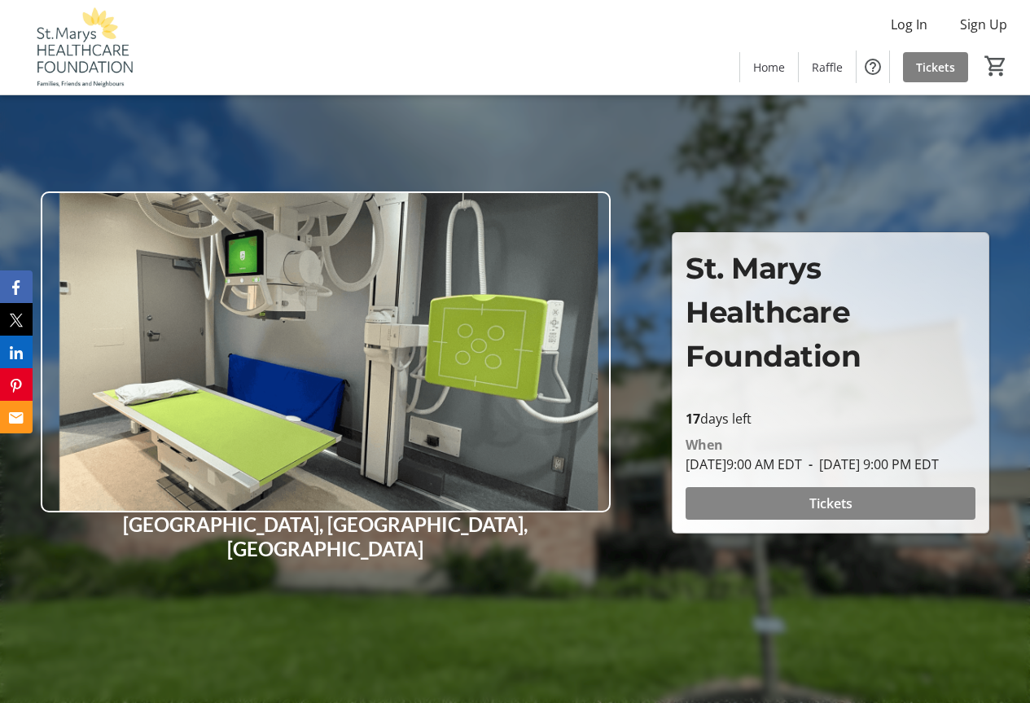
click at [793, 511] on span at bounding box center [831, 503] width 290 height 39
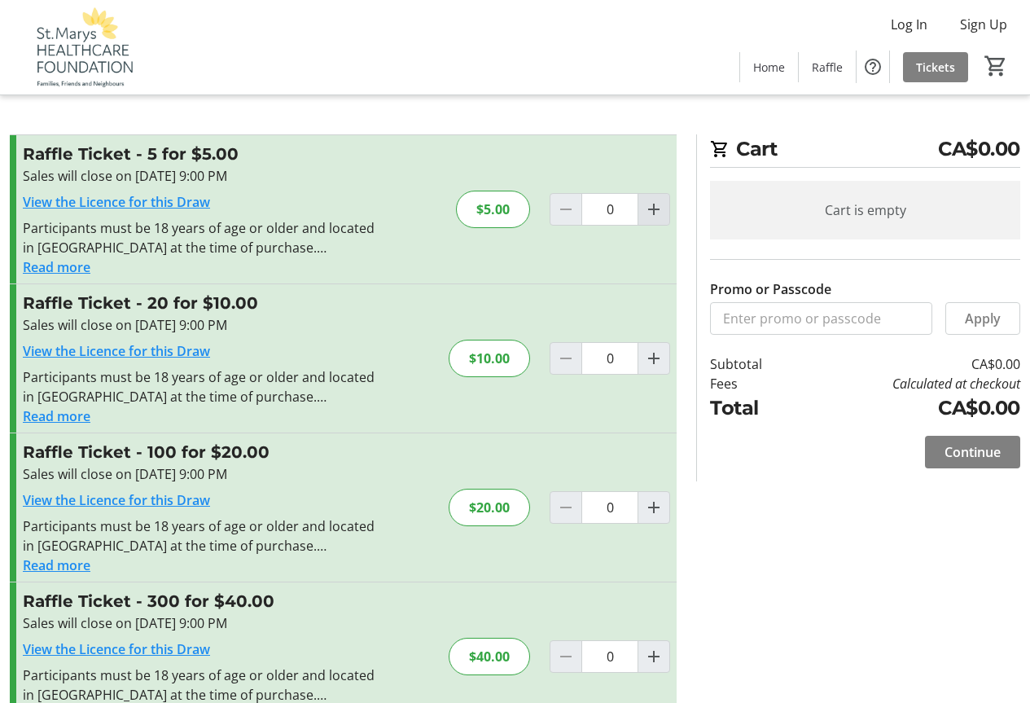
click at [655, 211] on mat-icon "Increment by one" at bounding box center [654, 210] width 20 height 20
type input "1"
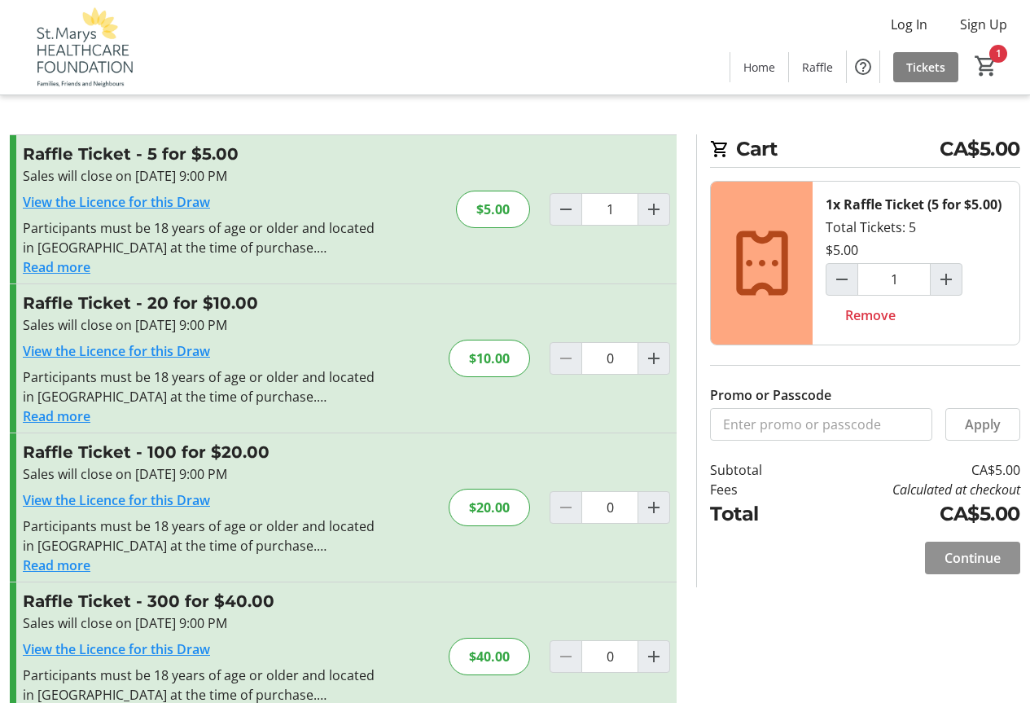
click at [945, 562] on span "Continue" at bounding box center [973, 558] width 56 height 20
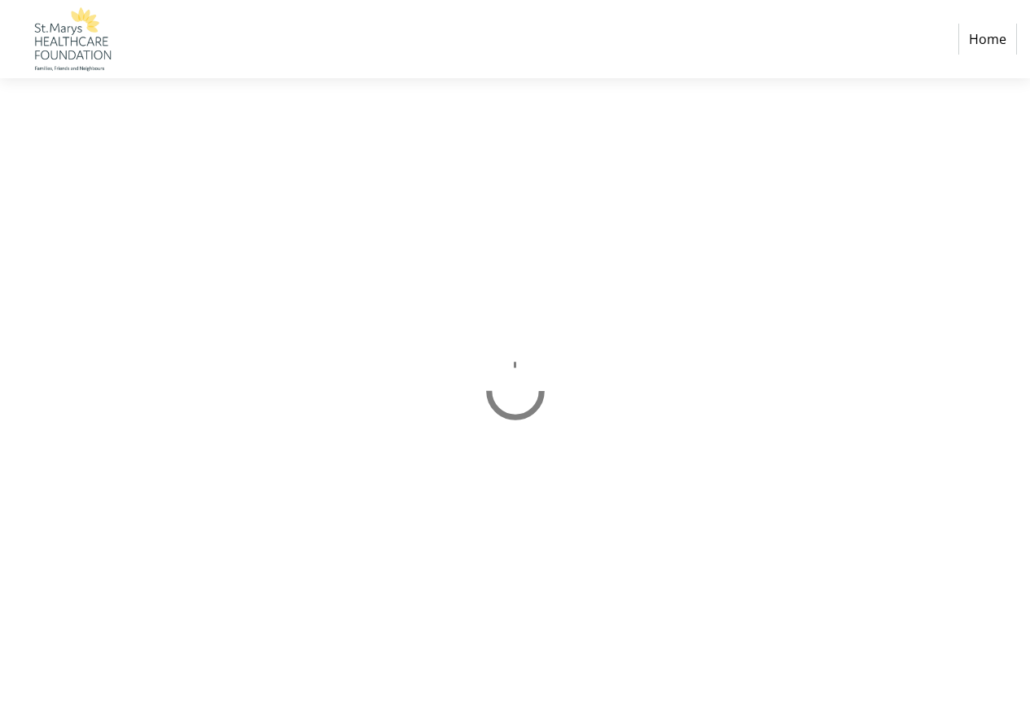
select select "CA"
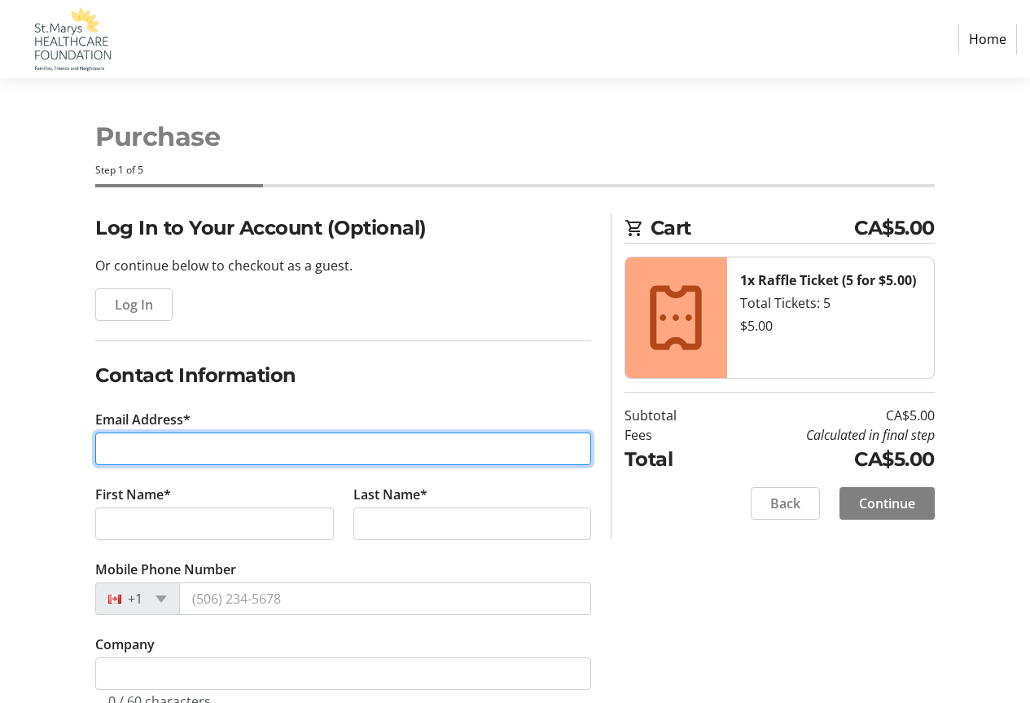
click at [307, 449] on input "Email Address*" at bounding box center [343, 449] width 496 height 33
type input "[EMAIL_ADDRESS][DOMAIN_NAME]"
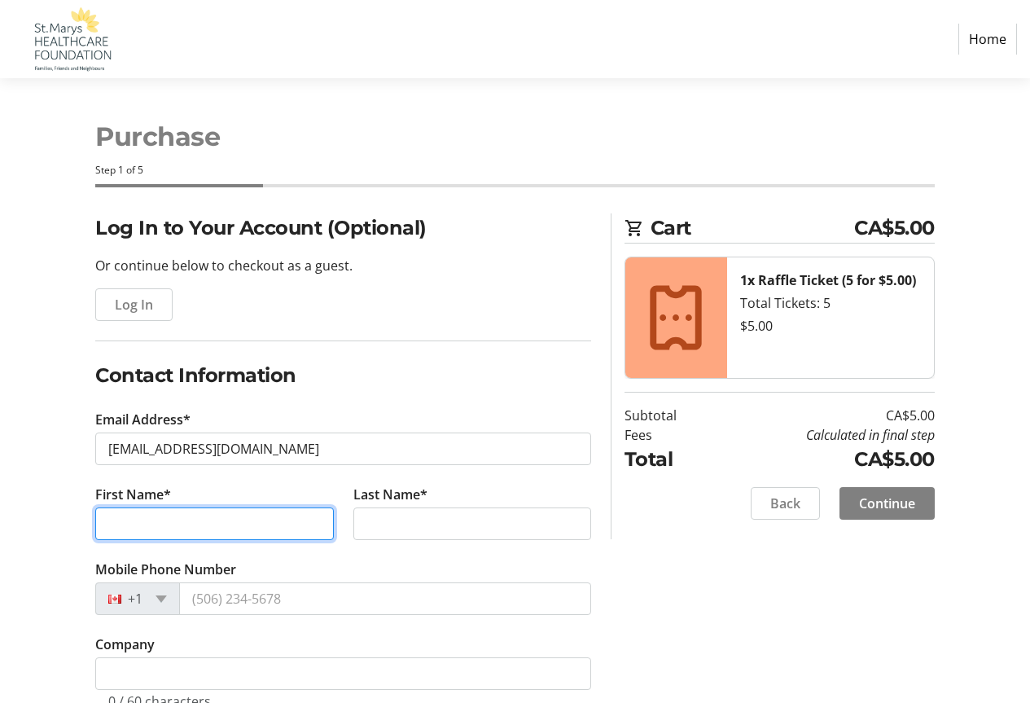
drag, startPoint x: 210, startPoint y: 525, endPoint x: 210, endPoint y: 534, distance: 9.0
click at [210, 527] on input "First Name*" at bounding box center [214, 523] width 238 height 33
type input "[PERSON_NAME]"
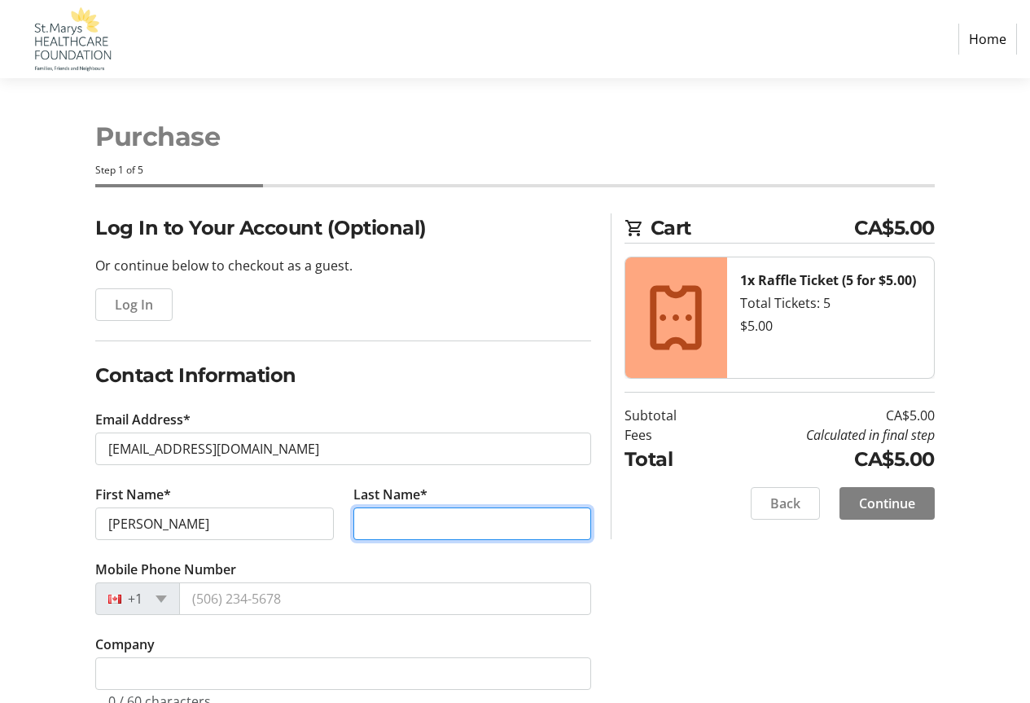
click at [415, 526] on input "Last Name*" at bounding box center [473, 523] width 238 height 33
type input "LAMBA"
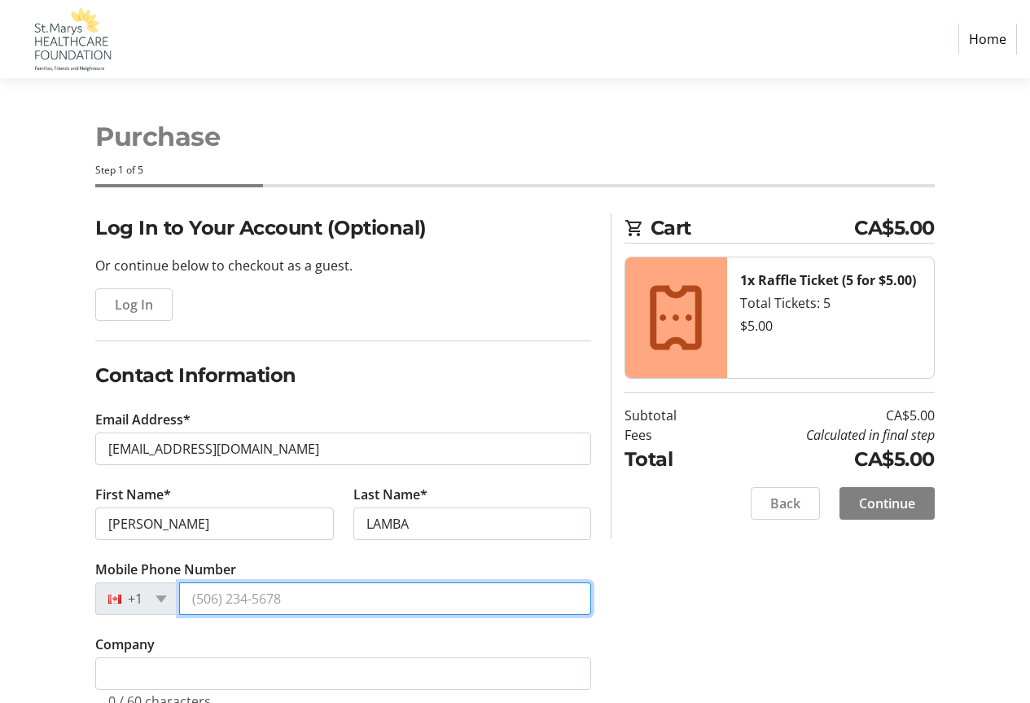
click at [357, 593] on input "Mobile Phone Number" at bounding box center [385, 598] width 412 height 33
type input "[PHONE_NUMBER]"
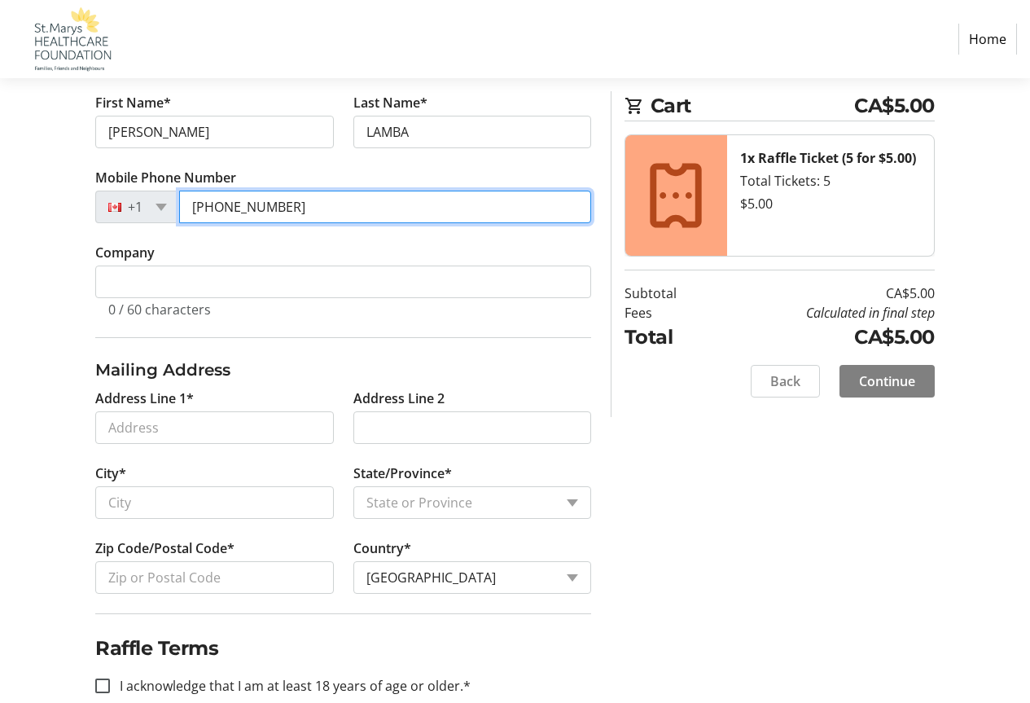
scroll to position [407, 0]
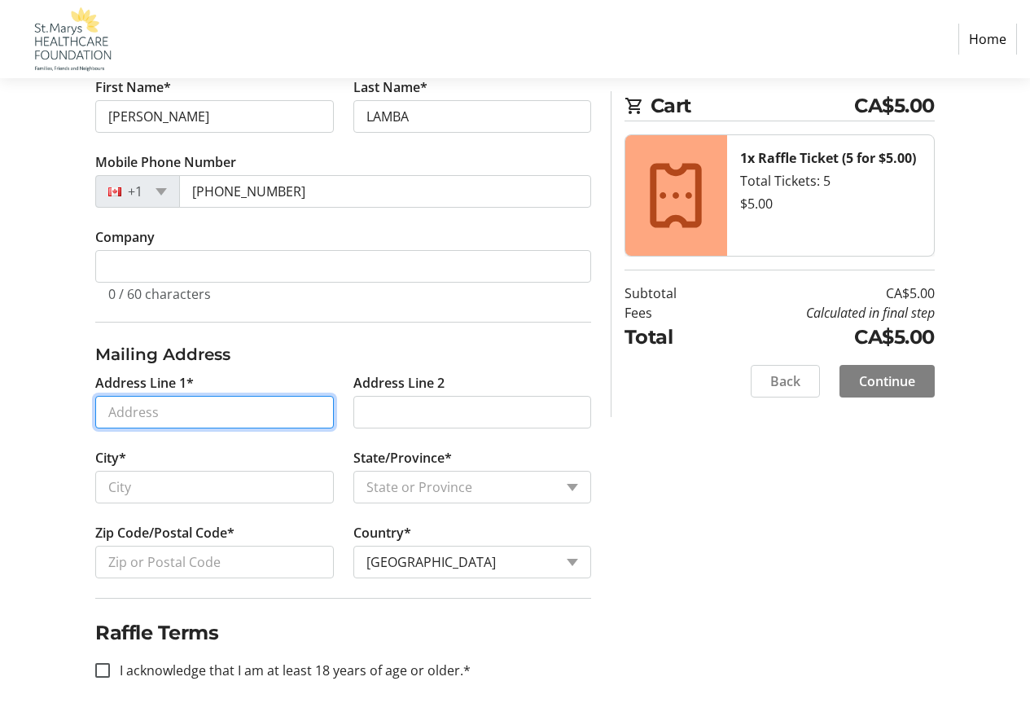
click at [216, 415] on input "Address Line 1*" at bounding box center [214, 412] width 238 height 33
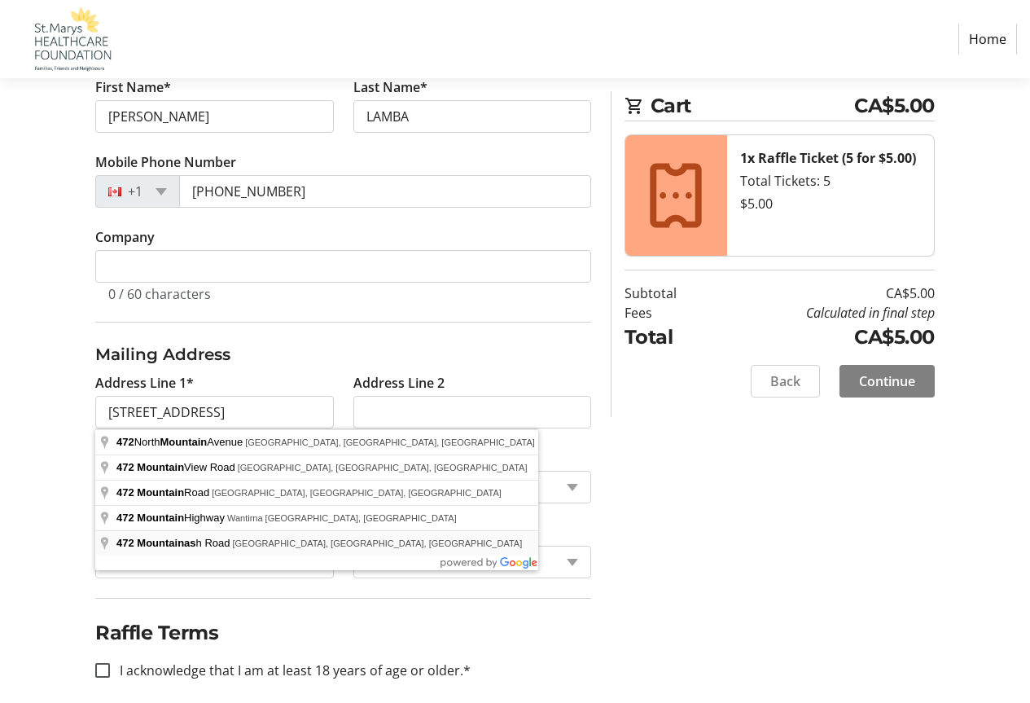
type input "[STREET_ADDRESS]"
type input "Brampton"
select select "ON"
type input "L6R 0K8"
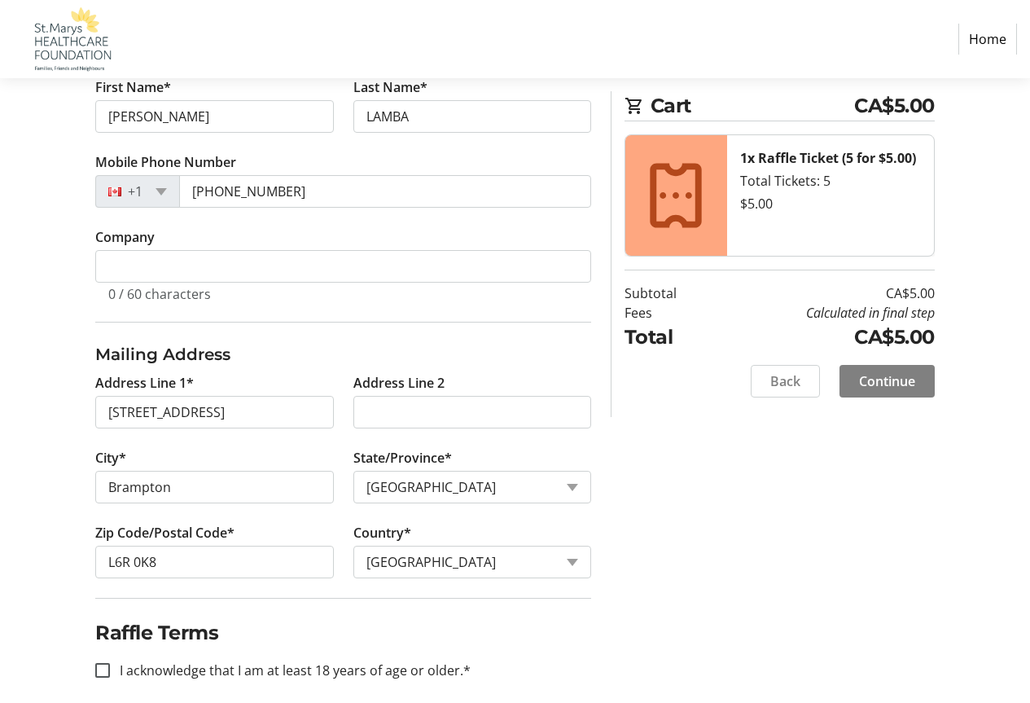
scroll to position [489, 0]
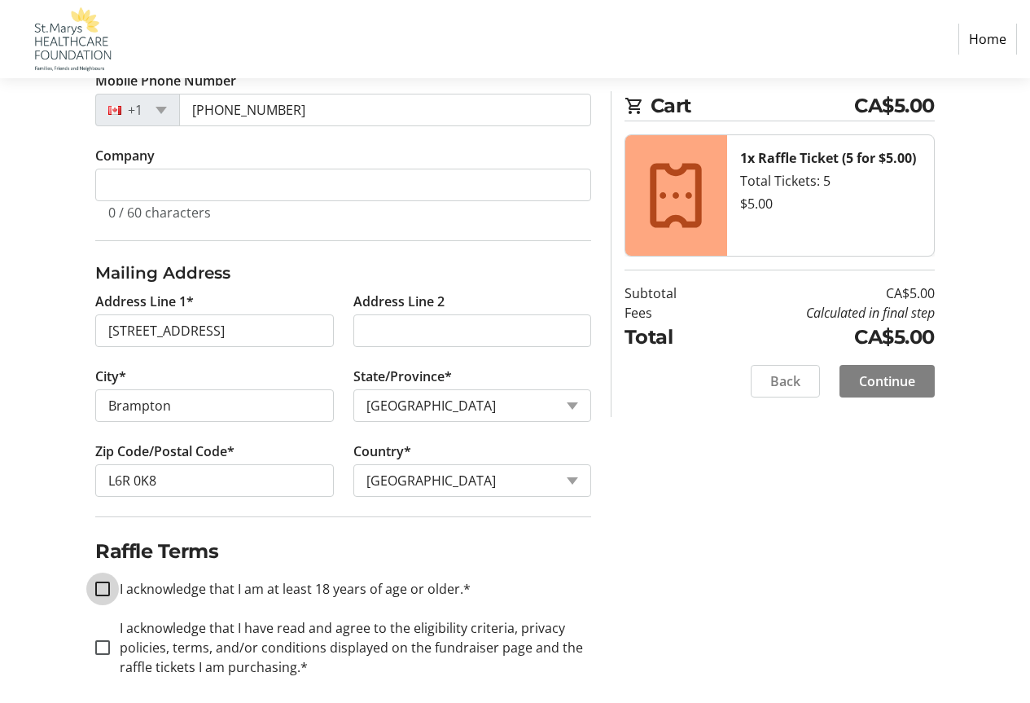
drag, startPoint x: 103, startPoint y: 586, endPoint x: 103, endPoint y: 597, distance: 10.6
click at [103, 588] on input "I acknowledge that I am at least 18 years of age or older.*" at bounding box center [102, 589] width 15 height 15
checkbox input "true"
click at [98, 650] on input "I acknowledge that I have read and agree to the eligibility criteria, privacy p…" at bounding box center [102, 647] width 15 height 15
checkbox input "true"
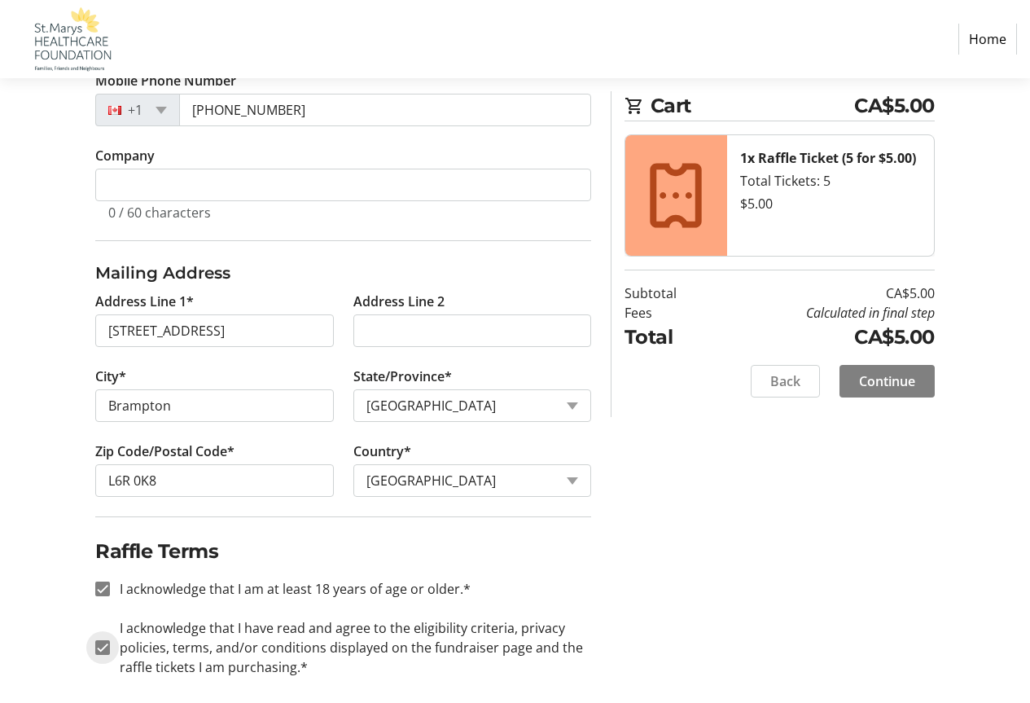
scroll to position [502, 0]
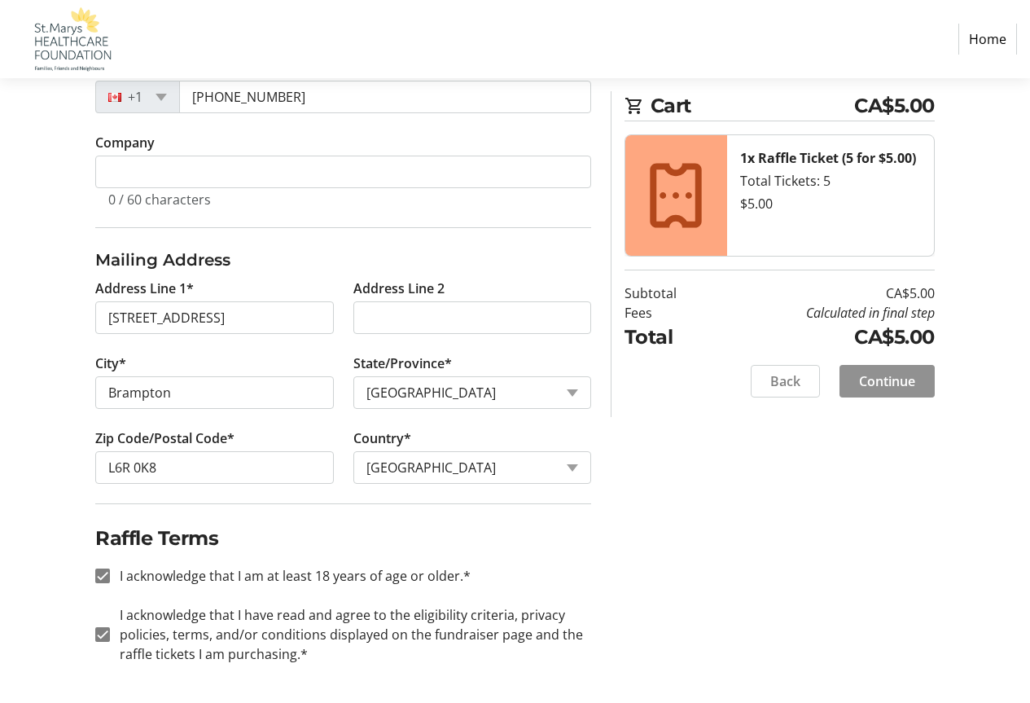
click at [919, 371] on span at bounding box center [887, 381] width 95 height 39
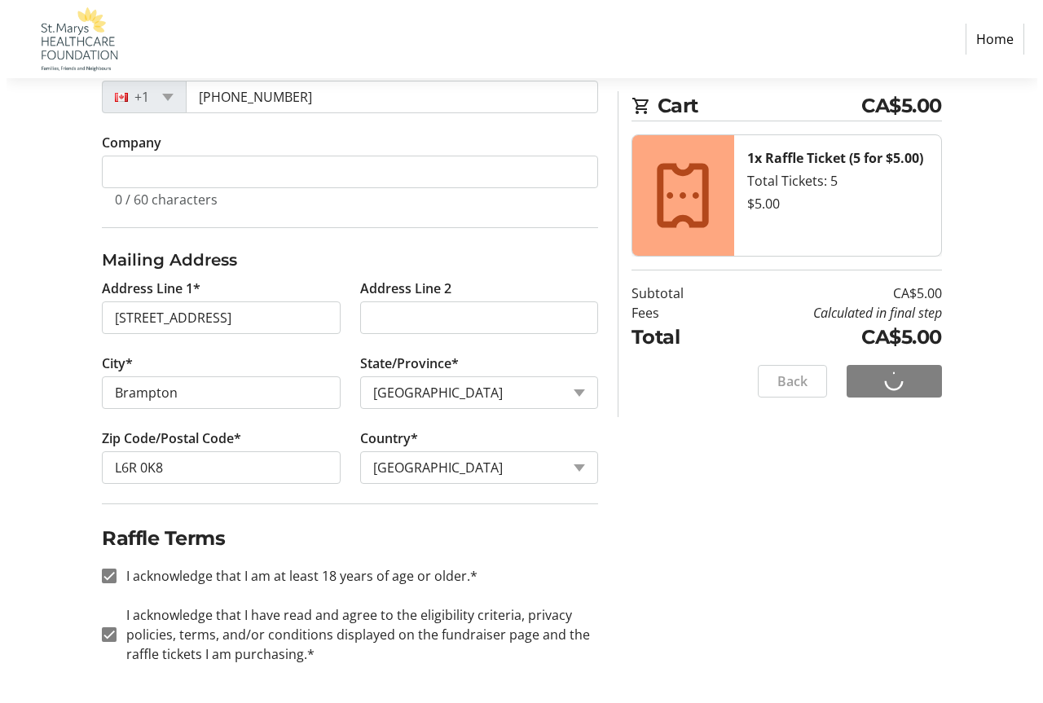
scroll to position [0, 0]
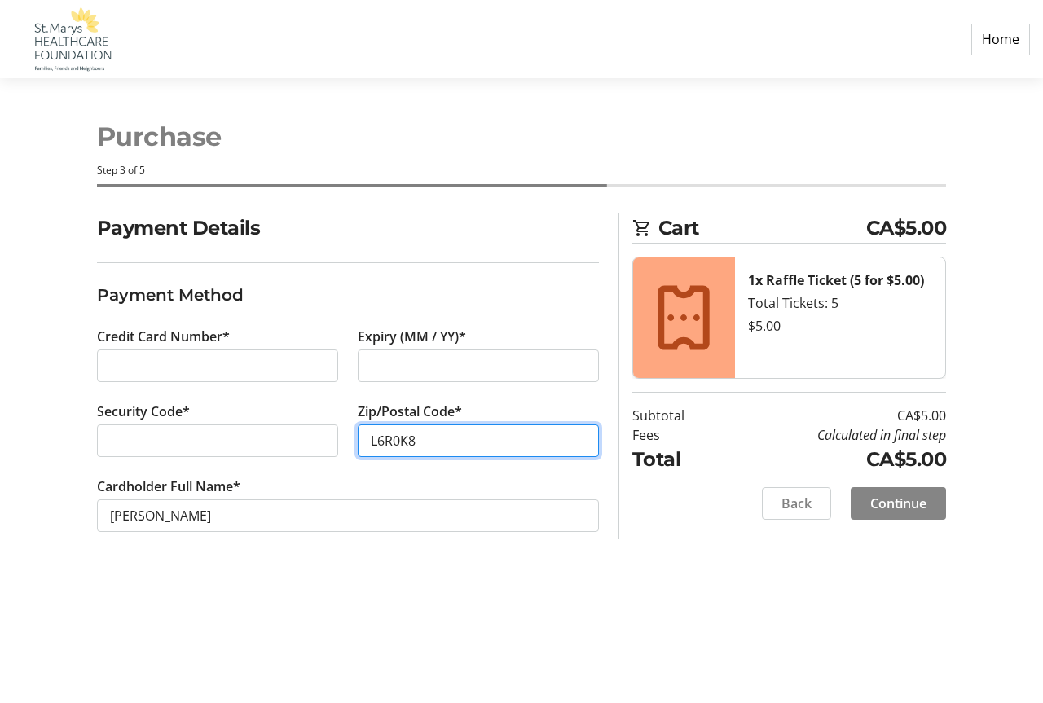
type input "L6R0K8"
click at [933, 516] on span at bounding box center [897, 503] width 95 height 39
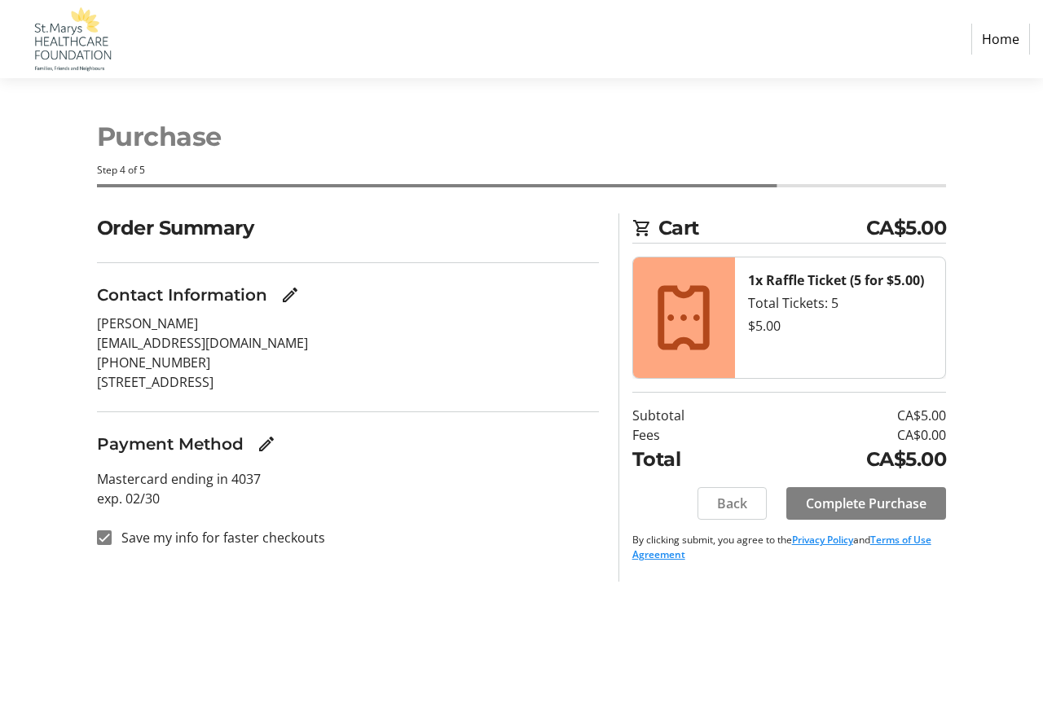
click at [933, 516] on span at bounding box center [866, 503] width 160 height 39
